Goal: Task Accomplishment & Management: Manage account settings

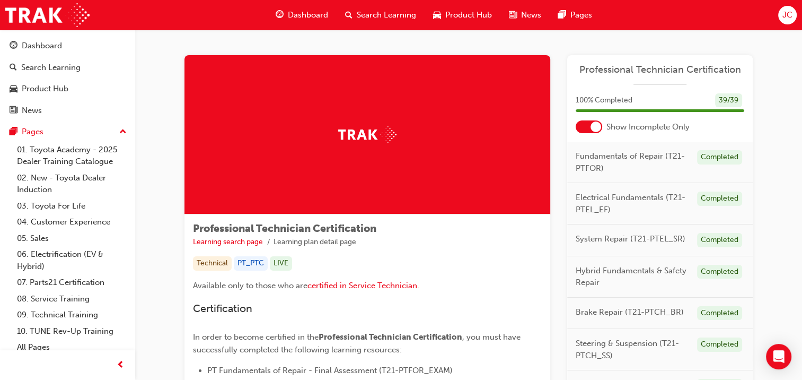
click at [787, 16] on span "JC" at bounding box center [788, 15] width 10 height 12
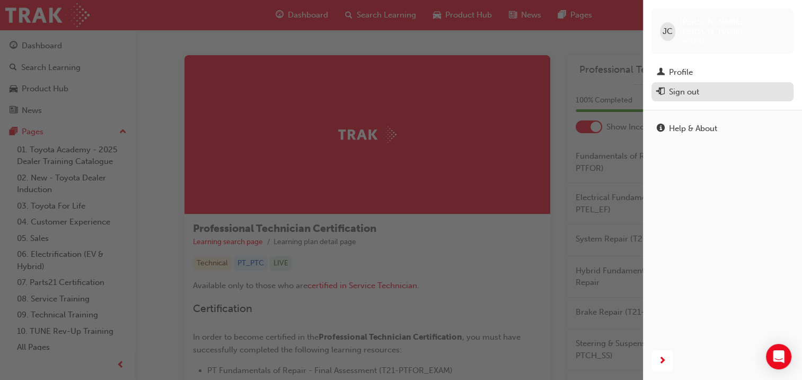
click at [683, 90] on button "Sign out" at bounding box center [723, 92] width 142 height 20
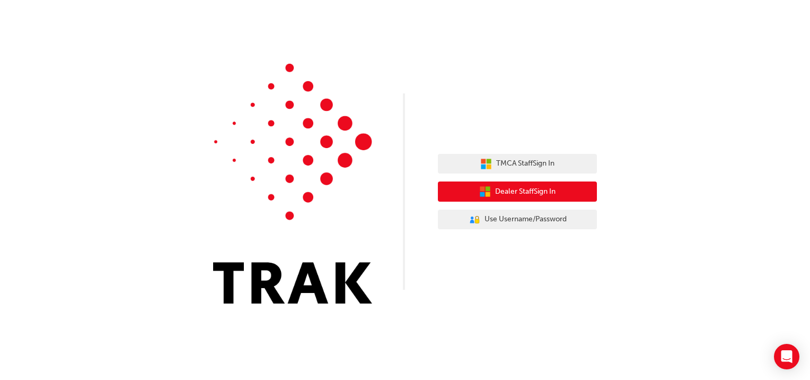
click at [520, 191] on span "Dealer Staff Sign In" at bounding box center [525, 192] width 60 height 12
